Goal: Information Seeking & Learning: Learn about a topic

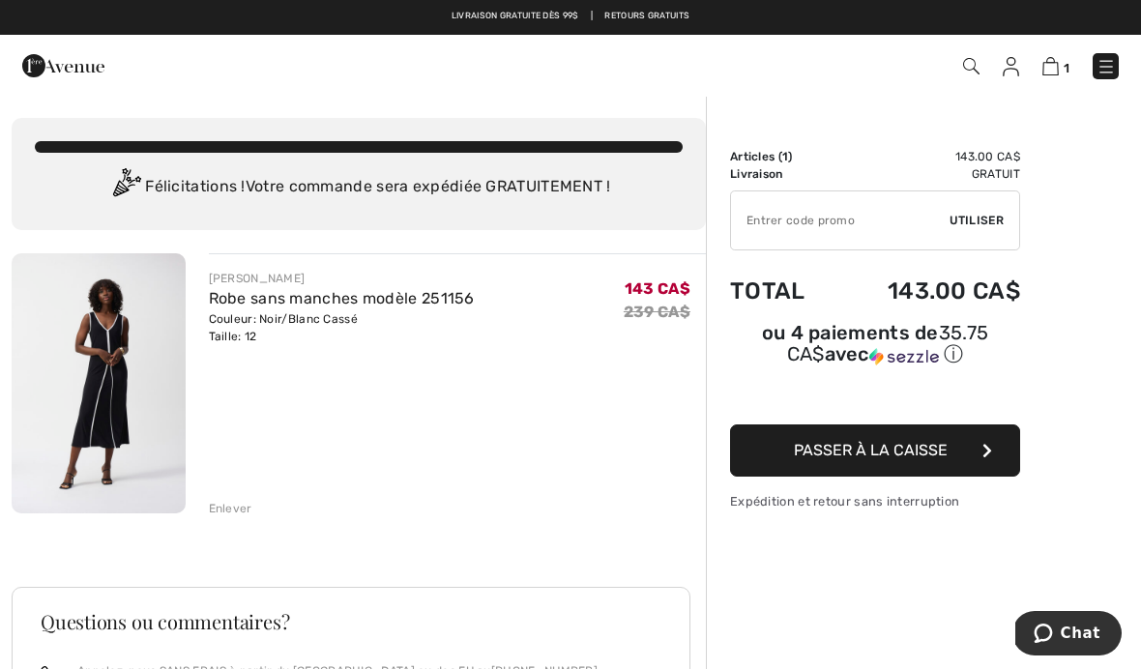
click at [138, 389] on img at bounding box center [99, 383] width 174 height 260
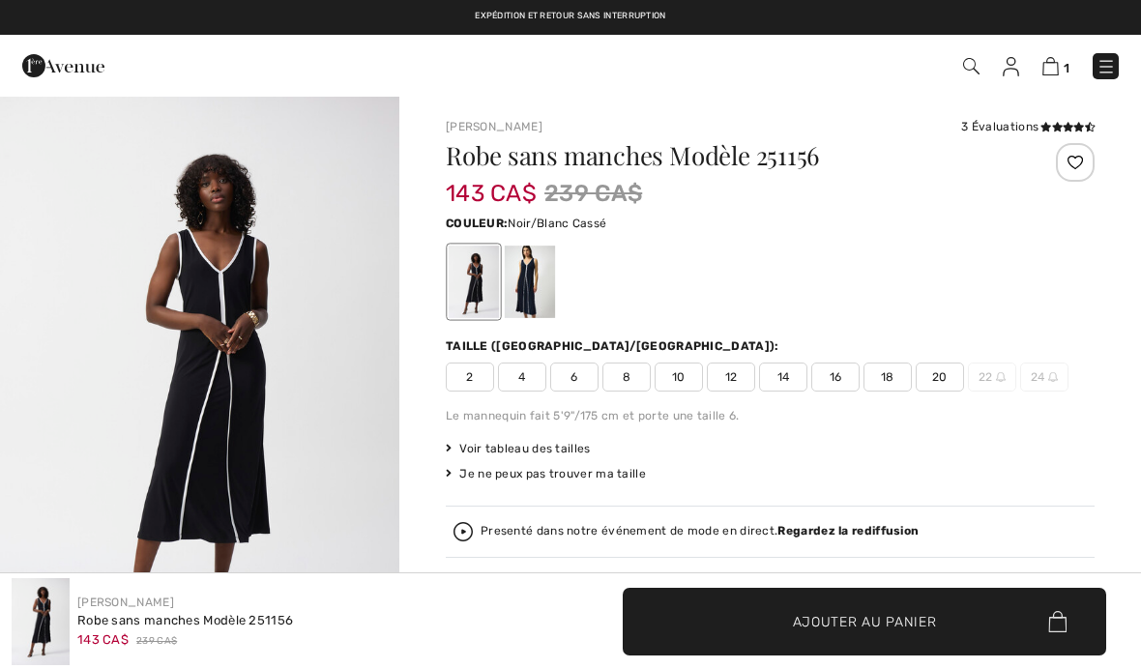
checkbox input "true"
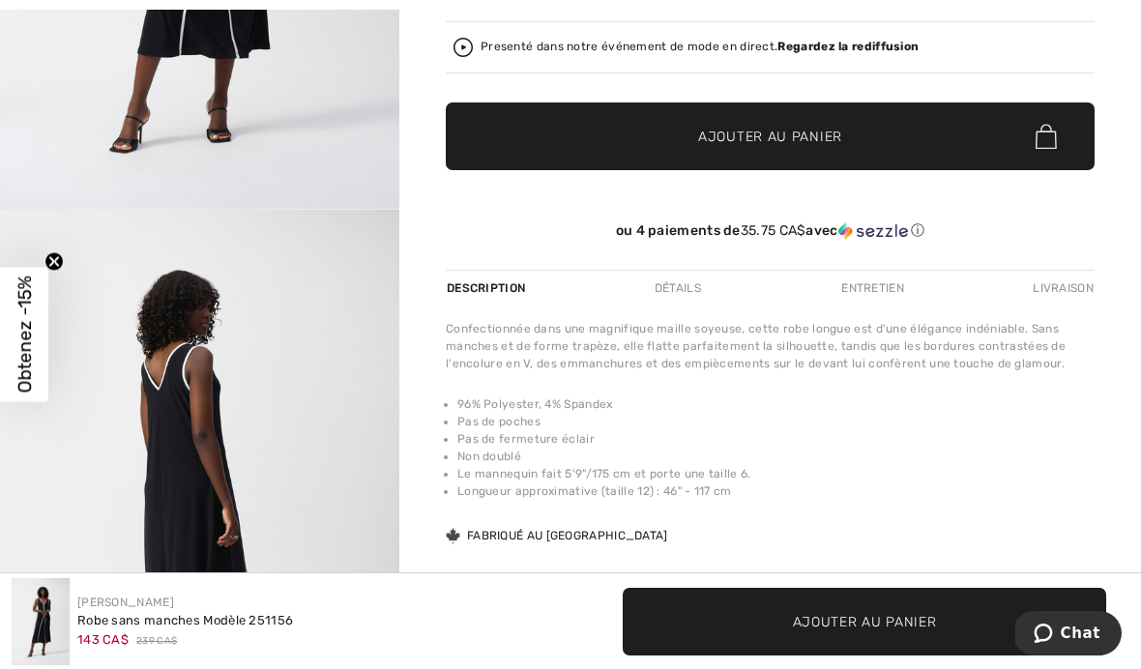
scroll to position [518, 0]
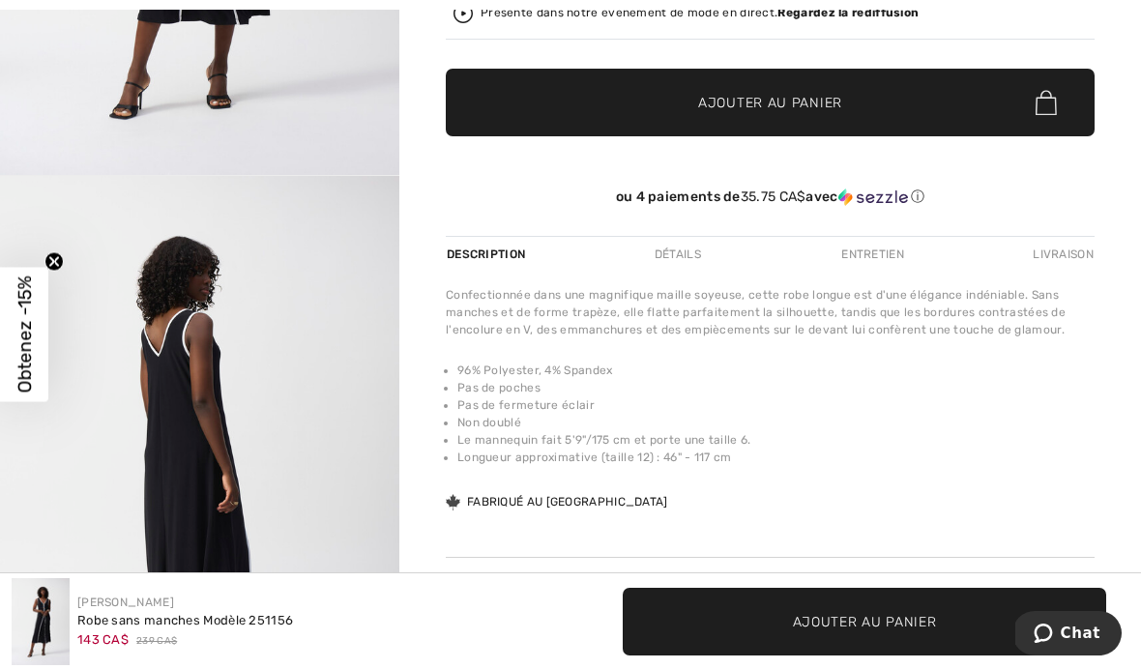
click at [231, 482] on img "2 / 6" at bounding box center [199, 475] width 399 height 598
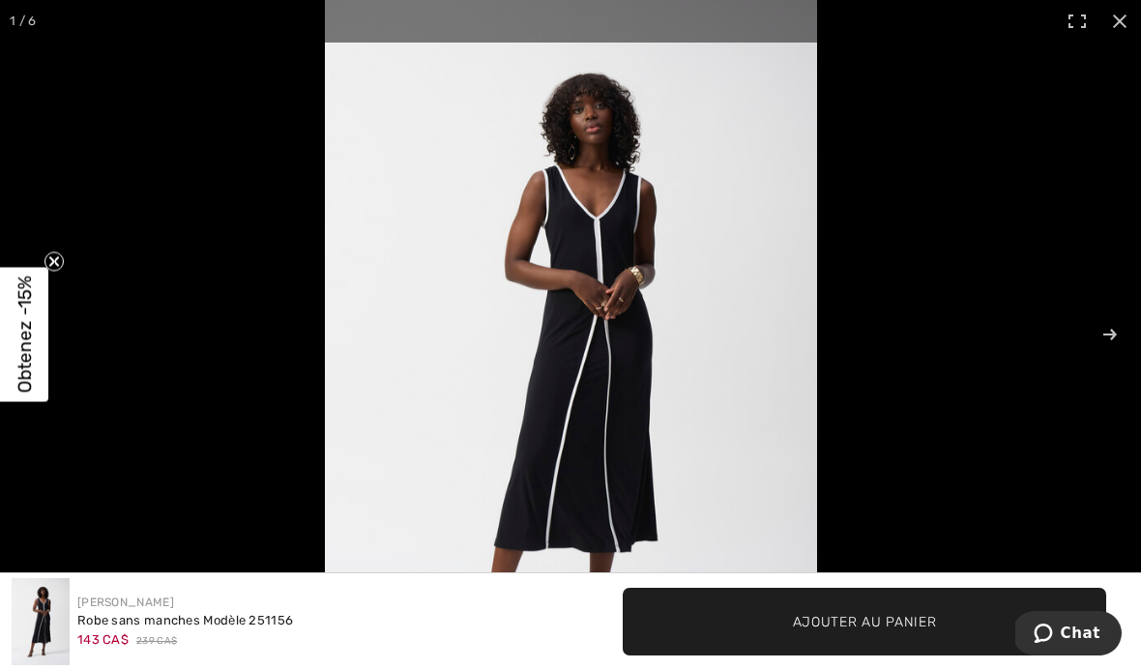
click at [37, 401] on span "Obtenez -15%" at bounding box center [24, 335] width 48 height 134
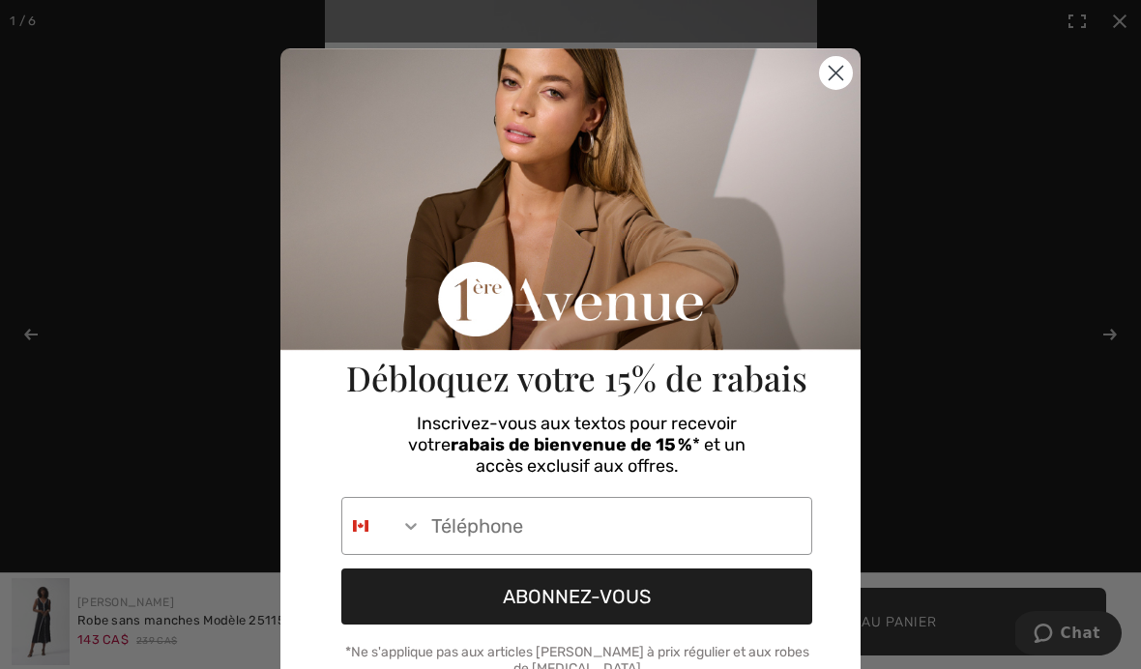
click at [845, 69] on circle "Close dialog" at bounding box center [836, 73] width 32 height 32
